Goal: Information Seeking & Learning: Learn about a topic

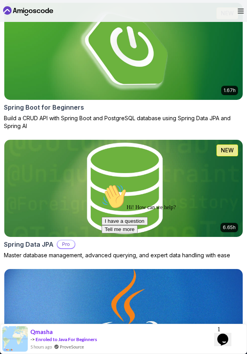
scroll to position [584, 0]
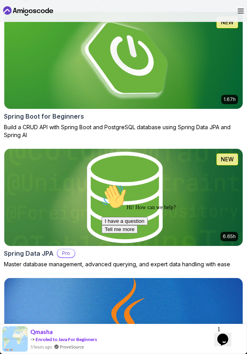
click at [102, 198] on div "Hi! How can we help? I have a question Tell me more" at bounding box center [172, 208] width 141 height 49
click at [102, 184] on icon "Chat attention grabber" at bounding box center [102, 184] width 0 height 0
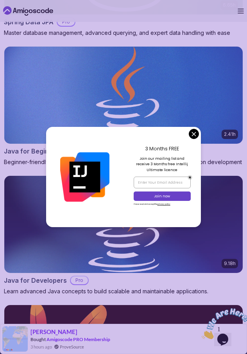
scroll to position [816, 0]
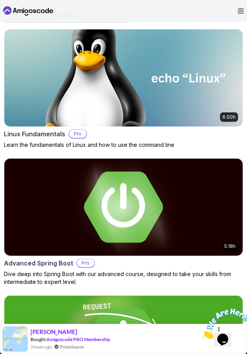
scroll to position [0, 0]
